Goal: Ask a question

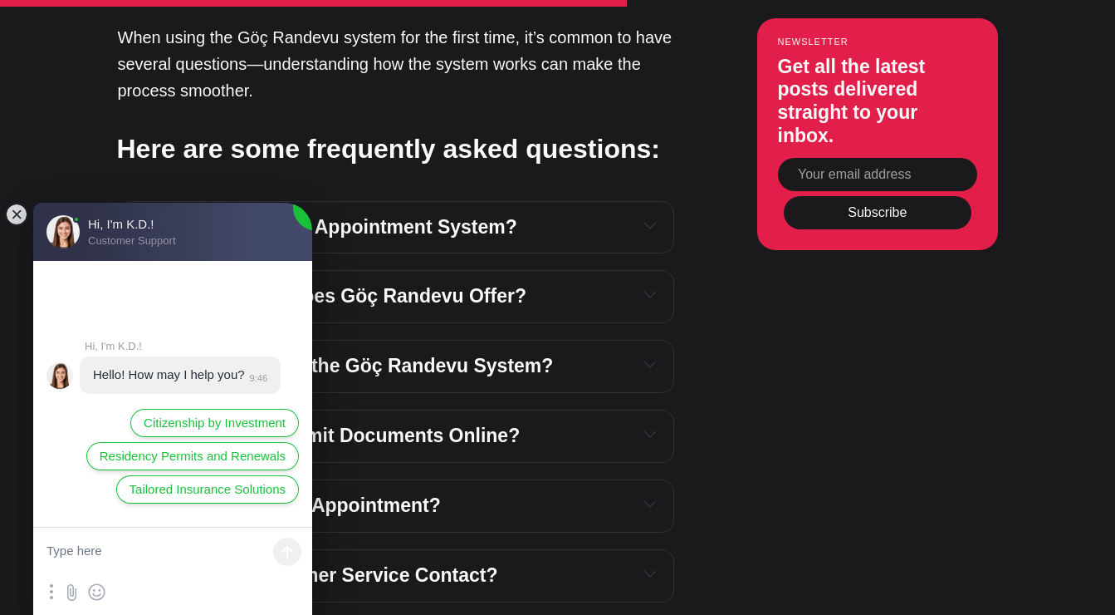
scroll to position [3640, 0]
type textarea "I have an appointment but I'm not sure which office it is at"
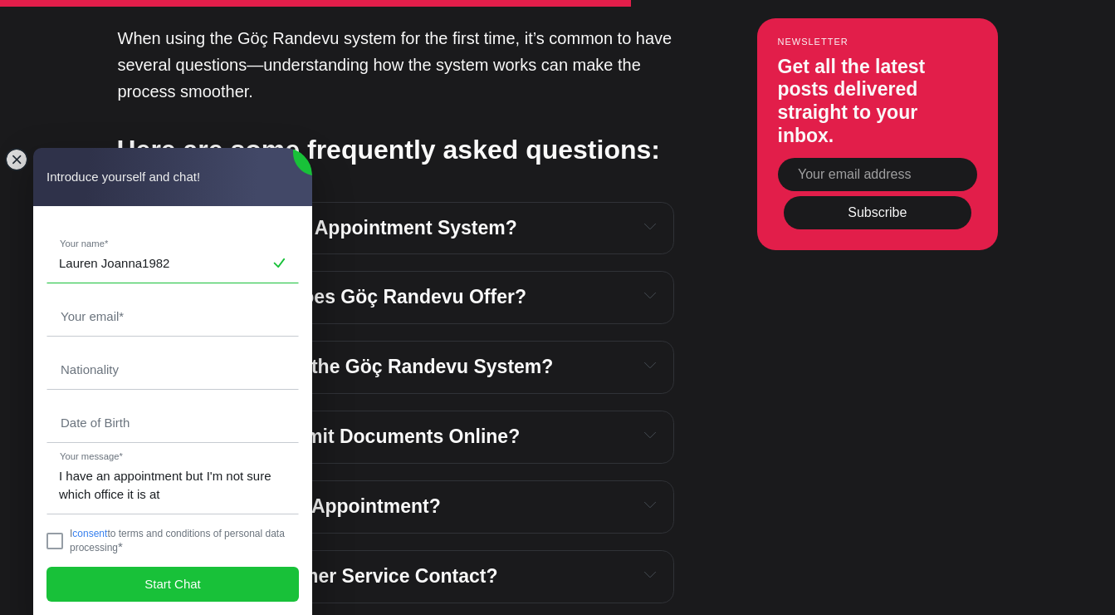
type input "Lauren Joanna1982"
type input "[EMAIL_ADDRESS][DOMAIN_NAME]"
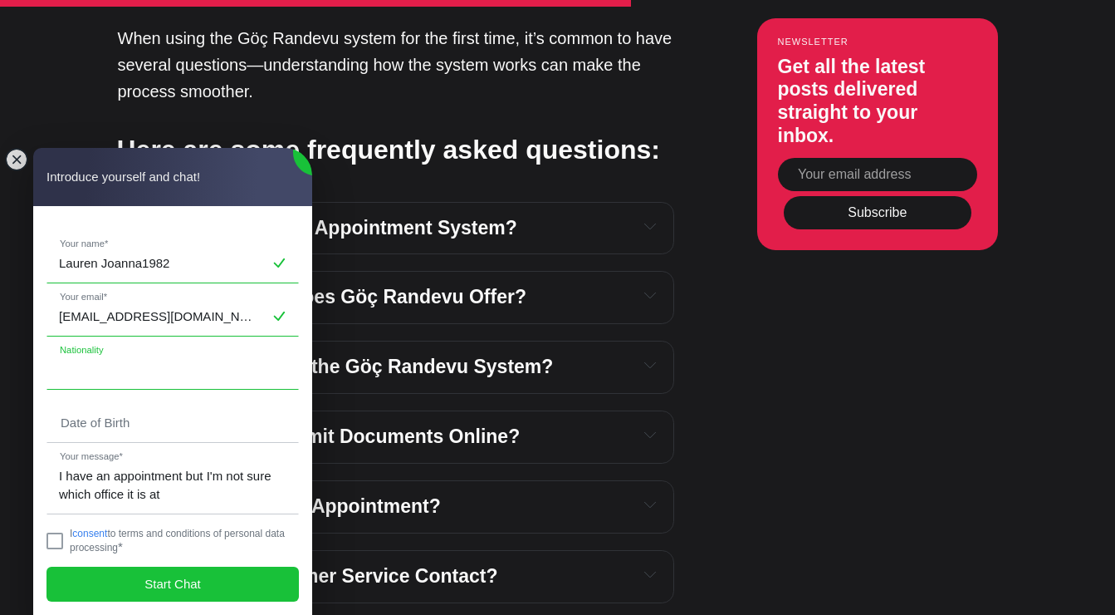
click at [153, 369] on input "text" at bounding box center [172, 369] width 251 height 38
type input "British"
click at [157, 411] on input "tel" at bounding box center [172, 423] width 251 height 38
type input "[DATE]"
click at [56, 544] on jdiv at bounding box center [55, 540] width 17 height 17
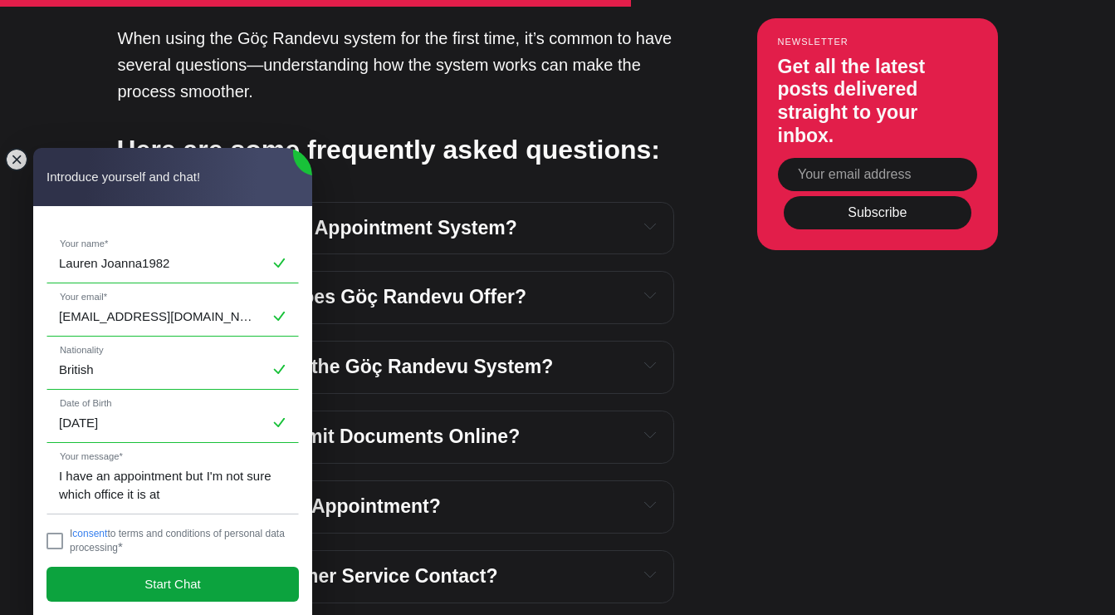
click at [198, 581] on span "Start Chat" at bounding box center [173, 584] width 56 height 18
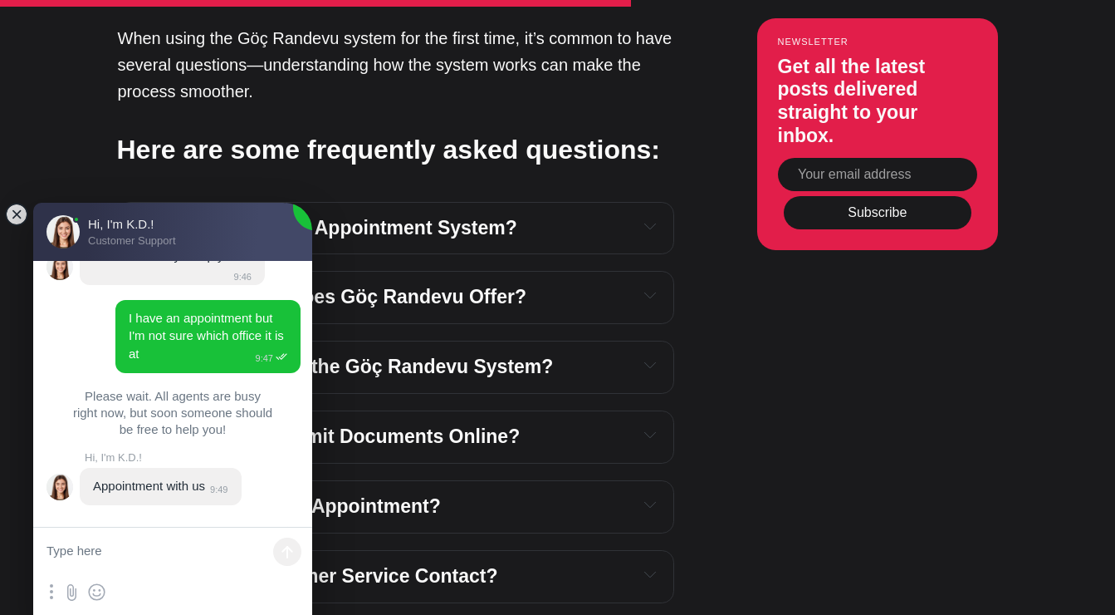
scroll to position [51, 0]
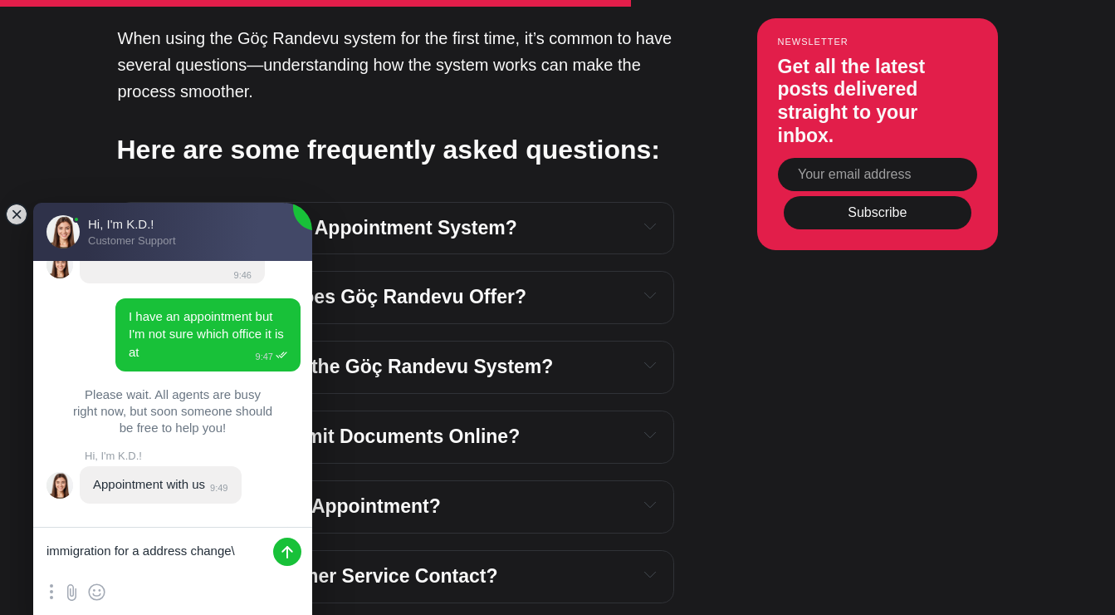
type textarea "immigration for a address change"
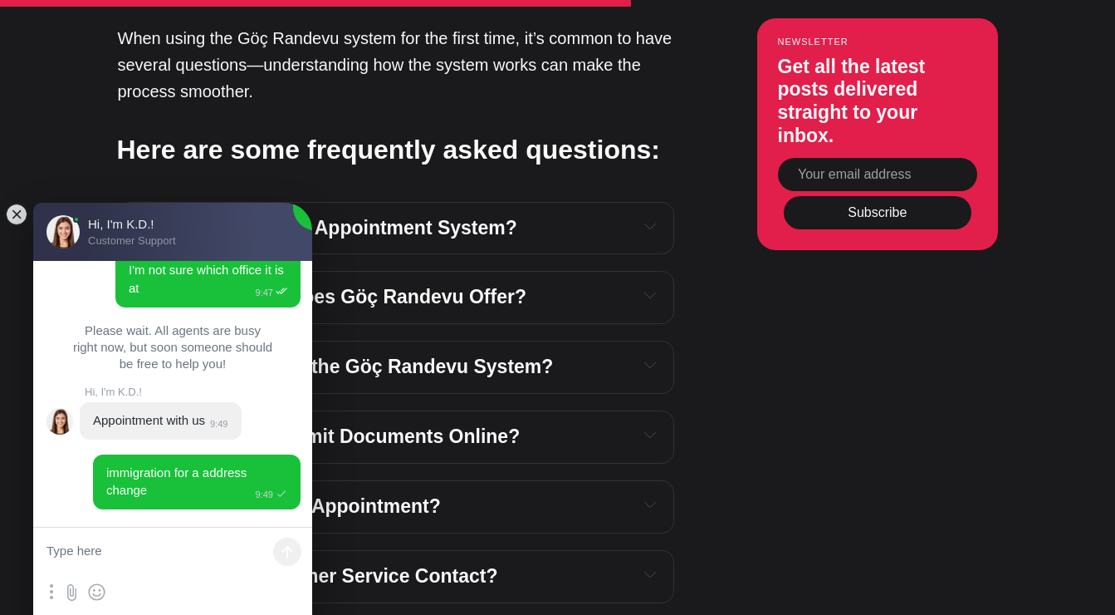
scroll to position [121, 0]
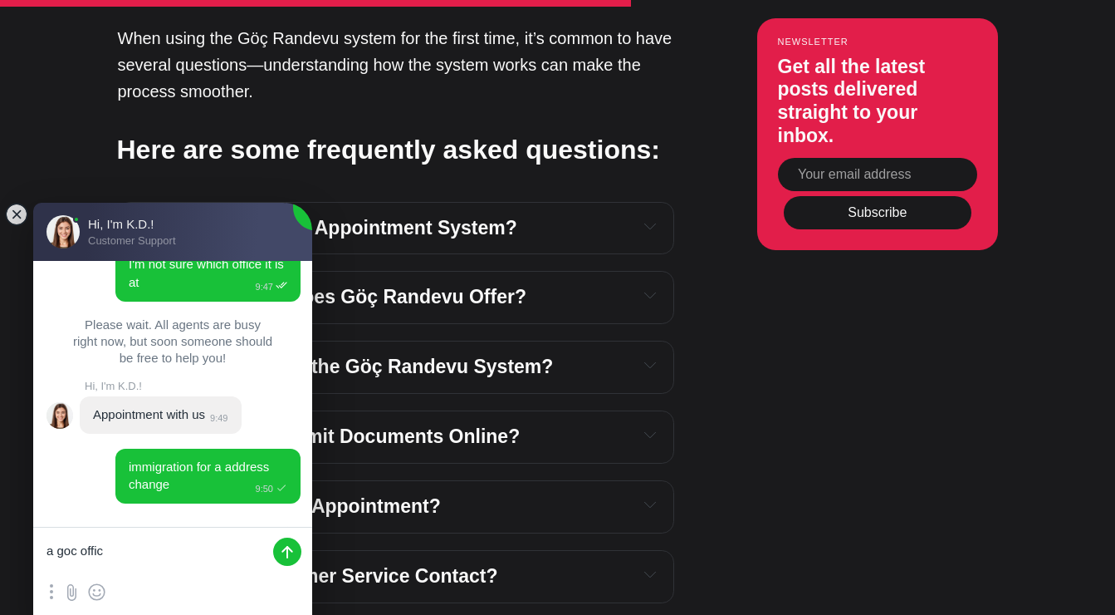
type textarea "a goc office"
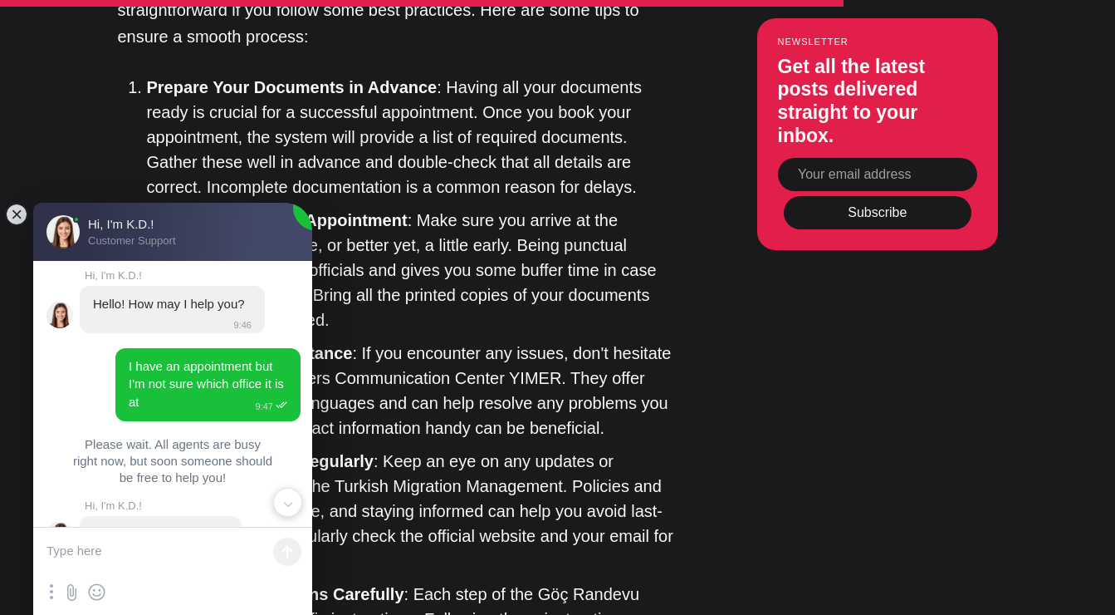
scroll to position [160, 0]
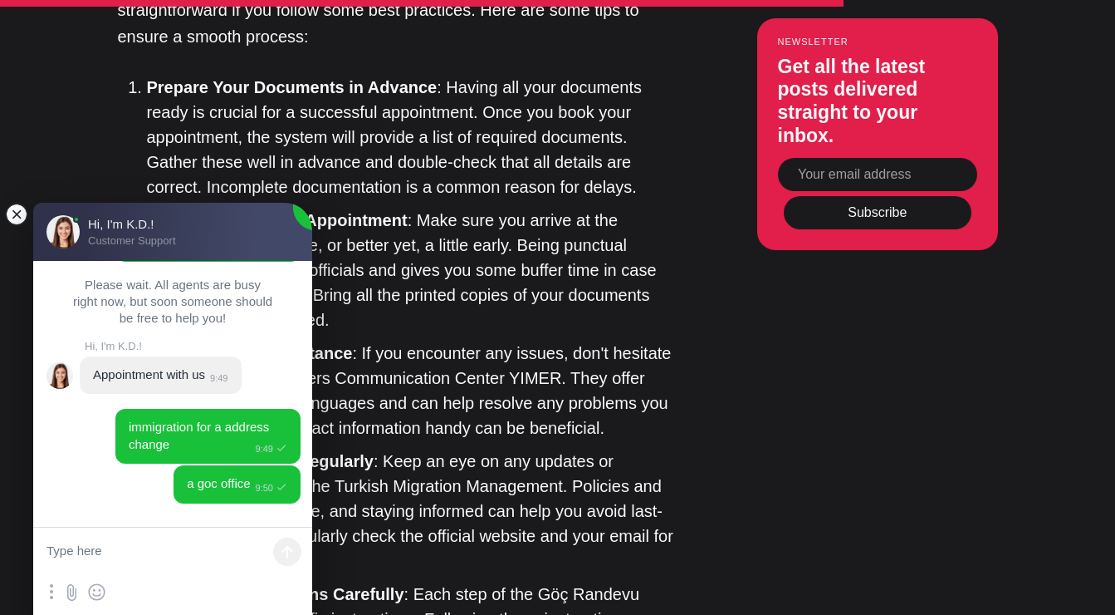
click at [17, 220] on jdiv at bounding box center [16, 214] width 23 height 23
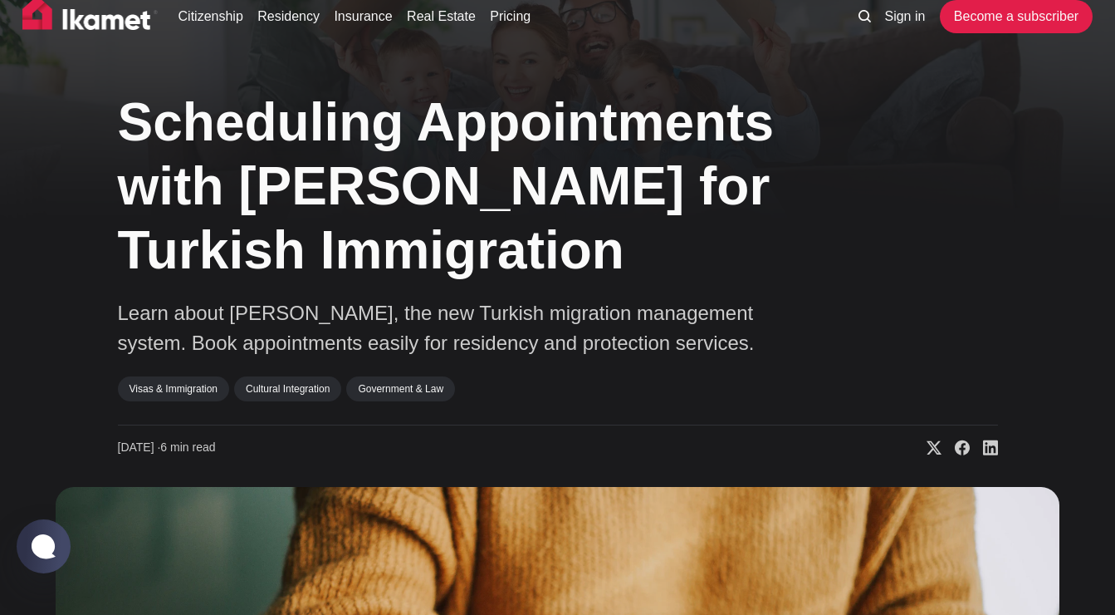
scroll to position [0, 0]
